Goal: Complete application form: Complete application form

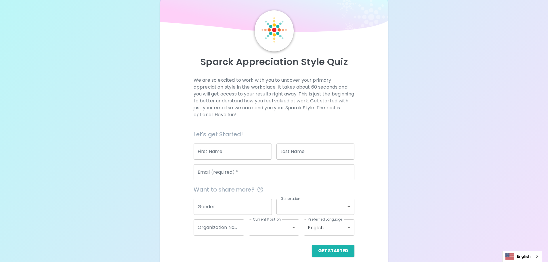
scroll to position [19, 0]
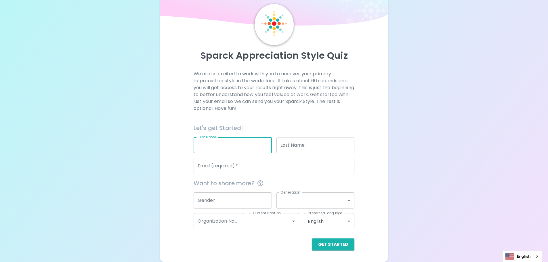
click at [224, 143] on input "First Name" at bounding box center [233, 145] width 78 height 16
click at [231, 146] on input "First Name" at bounding box center [233, 145] width 78 height 16
type input "์"
type input "Natchaya"
click at [297, 146] on input "Last Name" at bounding box center [315, 145] width 78 height 16
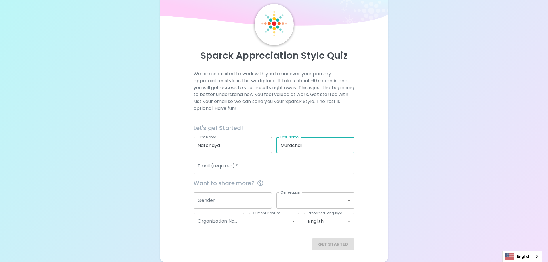
type input "Murachai"
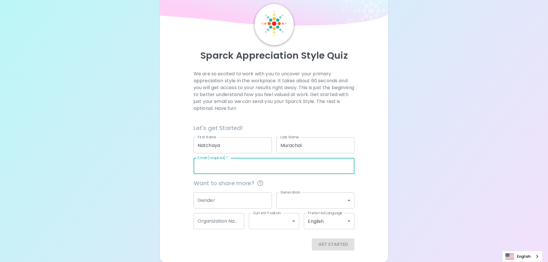
click at [216, 167] on input "Email (required)   *" at bounding box center [274, 166] width 161 height 16
click at [208, 166] on div "Email (required)   * Email (required)   *" at bounding box center [274, 166] width 161 height 16
paste input "[URL][DOMAIN_NAME]"
drag, startPoint x: 280, startPoint y: 168, endPoint x: 108, endPoint y: 169, distance: 171.8
click at [108, 169] on div "Sparck Appreciation Style Quiz We are so excited to work with you to uncover yo…" at bounding box center [274, 121] width 548 height 281
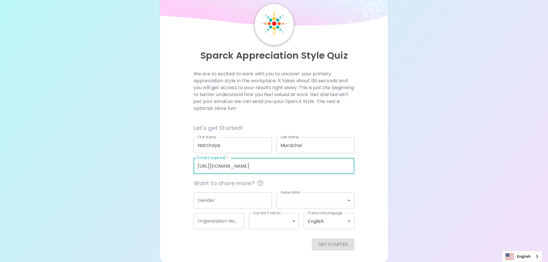
paste input "[EMAIL_ADDRESS][DOMAIN_NAME]"
type input "[EMAIL_ADDRESS][DOMAIN_NAME]"
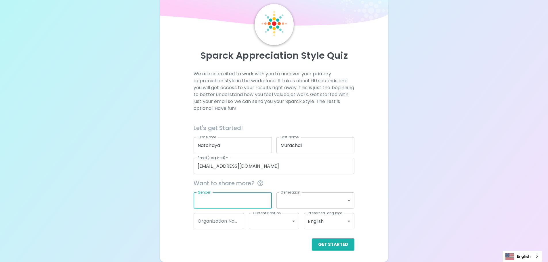
click at [233, 204] on input "Gender" at bounding box center [233, 200] width 78 height 16
click at [222, 197] on input "Gender" at bounding box center [233, 200] width 78 height 16
click at [218, 206] on input "Gender" at bounding box center [233, 200] width 78 height 16
type input "[DEMOGRAPHIC_DATA]"
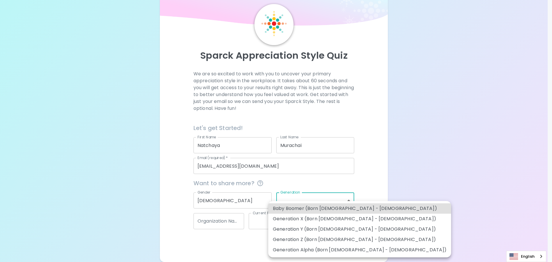
click at [318, 200] on body "Sparck Appreciation Style Quiz We are so excited to work with you to uncover yo…" at bounding box center [276, 121] width 552 height 281
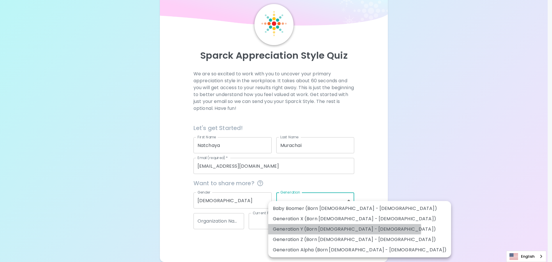
click at [345, 229] on li "Generation Y (Born [DEMOGRAPHIC_DATA] - [DEMOGRAPHIC_DATA])" at bounding box center [359, 229] width 183 height 10
type input "generation_y"
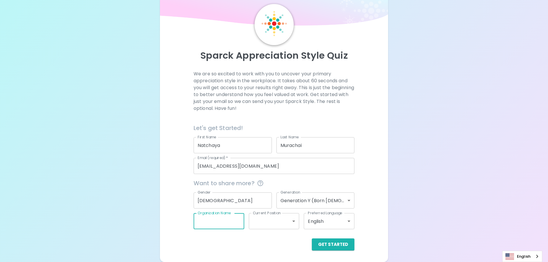
click at [227, 224] on input "Organization Name" at bounding box center [219, 221] width 51 height 16
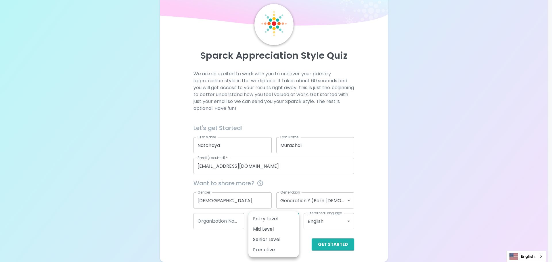
click at [261, 222] on body "Sparck Appreciation Style Quiz We are so excited to work with you to uncover yo…" at bounding box center [276, 121] width 552 height 281
click at [275, 239] on li "Senior Level" at bounding box center [274, 239] width 51 height 10
type input "senior_level"
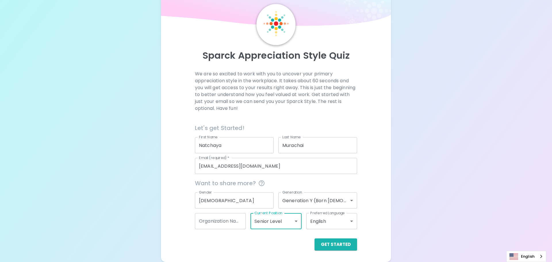
click at [288, 221] on body "Sparck Appreciation Style Quiz We are so excited to work with you to uncover yo…" at bounding box center [276, 121] width 552 height 281
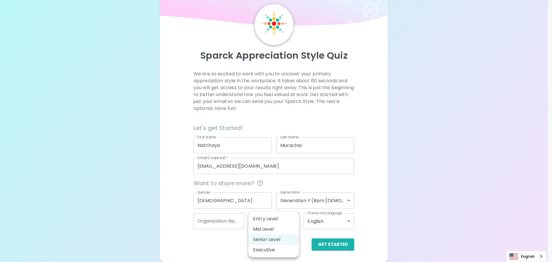
click at [327, 217] on div at bounding box center [276, 131] width 552 height 262
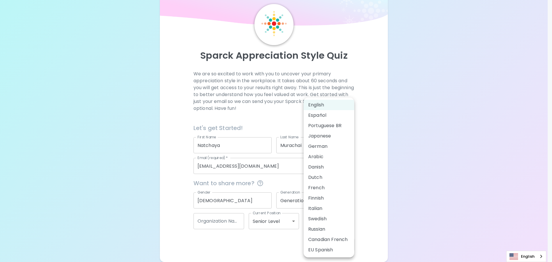
click at [327, 222] on body "Sparck Appreciation Style Quiz We are so excited to work with you to uncover yo…" at bounding box center [276, 121] width 552 height 281
click at [404, 173] on div at bounding box center [276, 131] width 552 height 262
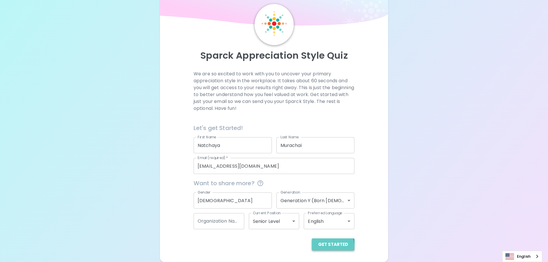
click at [327, 247] on button "Get Started" at bounding box center [333, 244] width 43 height 12
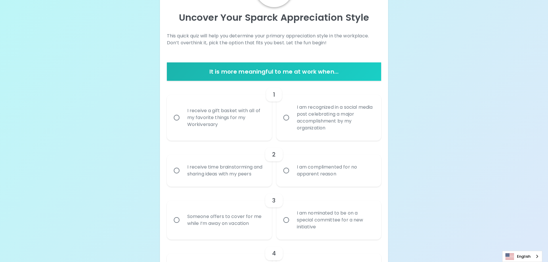
scroll to position [58, 0]
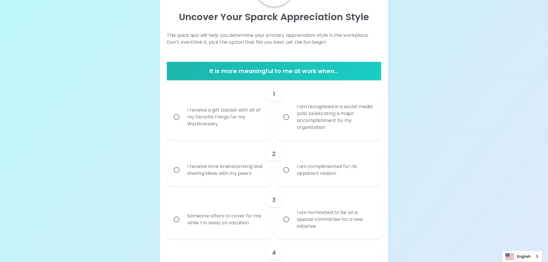
click at [338, 113] on div "I am recognized in a social media post celebrating a major accomplishment by my…" at bounding box center [335, 116] width 86 height 41
click at [292, 113] on input "I am recognized in a social media post celebrating a major accomplishment by my…" at bounding box center [286, 117] width 12 height 12
radio input "true"
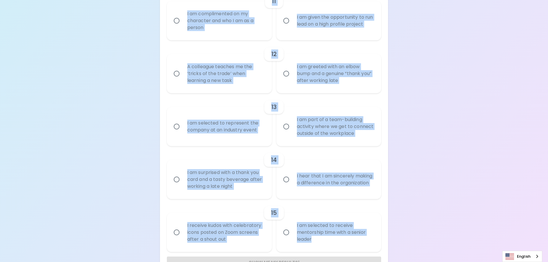
scroll to position [698, 0]
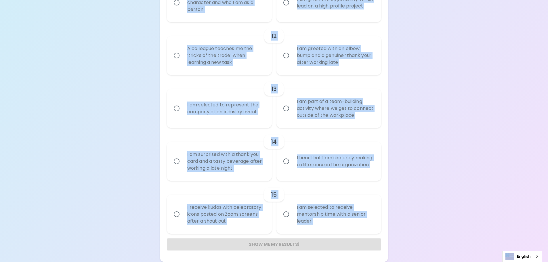
drag, startPoint x: 186, startPoint y: 92, endPoint x: 372, endPoint y: 234, distance: 234.0
copy div "L ipsumdo s amet consec adip eli se do eiusmodt incidi utl et Doloremagnaa E ad…"
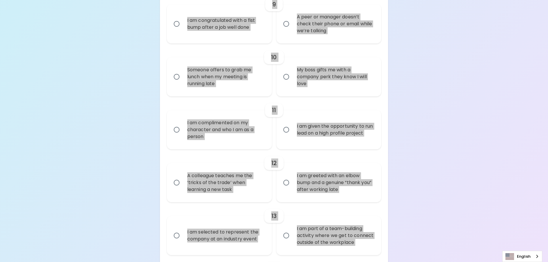
scroll to position [525, 0]
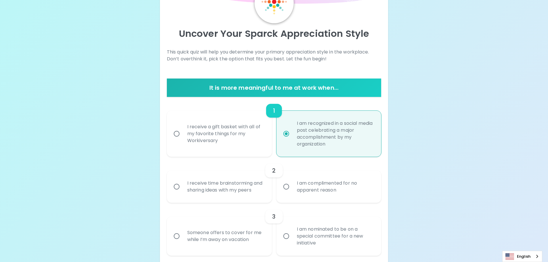
scroll to position [94, 0]
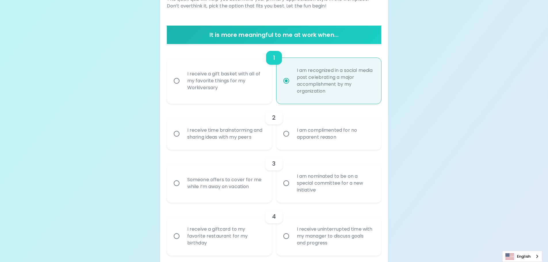
click at [240, 74] on div "I receive a gift basket with all of my favorite things for my Workiversary" at bounding box center [226, 81] width 86 height 35
click at [183, 75] on input "I receive a gift basket with all of my favorite things for my Workiversary" at bounding box center [177, 81] width 12 height 12
radio input "true"
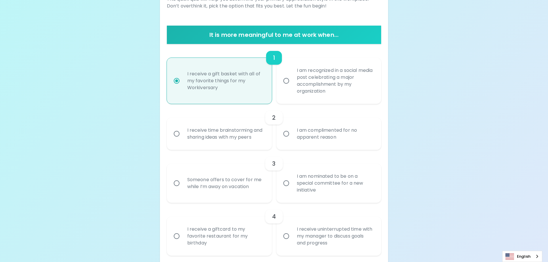
click at [291, 82] on input "I am recognized in a social media post celebrating a major accomplishment by my…" at bounding box center [286, 81] width 12 height 12
radio input "true"
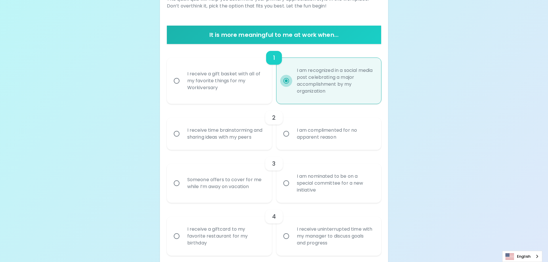
click at [291, 83] on input "I am recognized in a social media post celebrating a major accomplishment by my…" at bounding box center [286, 81] width 12 height 12
click at [171, 140] on label "I receive time brainstorming and sharing ideas with my peers" at bounding box center [216, 134] width 105 height 32
click at [171, 140] on input "I receive time brainstorming and sharing ideas with my peers" at bounding box center [177, 134] width 12 height 12
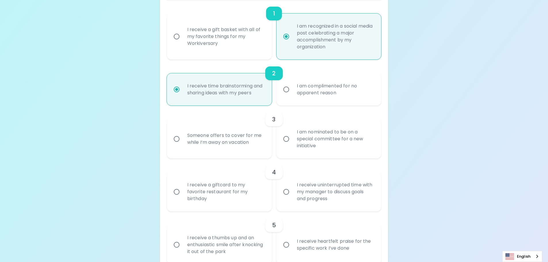
scroll to position [140, 0]
radio input "true"
